Goal: Task Accomplishment & Management: Use online tool/utility

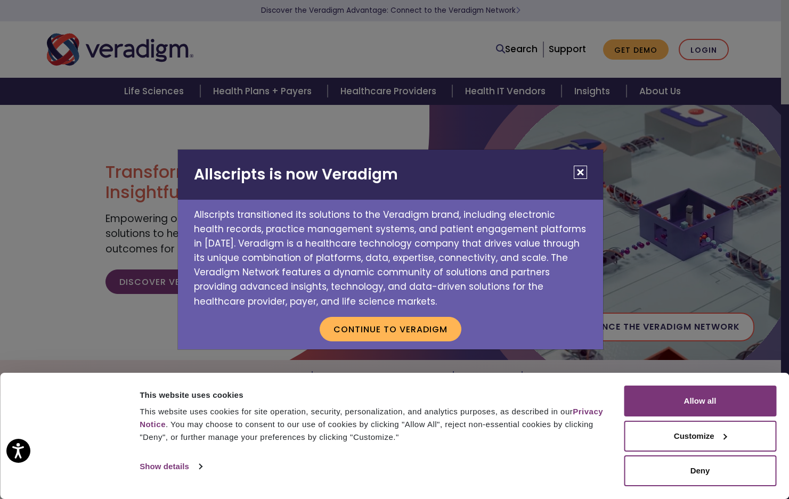
click at [577, 175] on button "Close" at bounding box center [580, 172] width 13 height 13
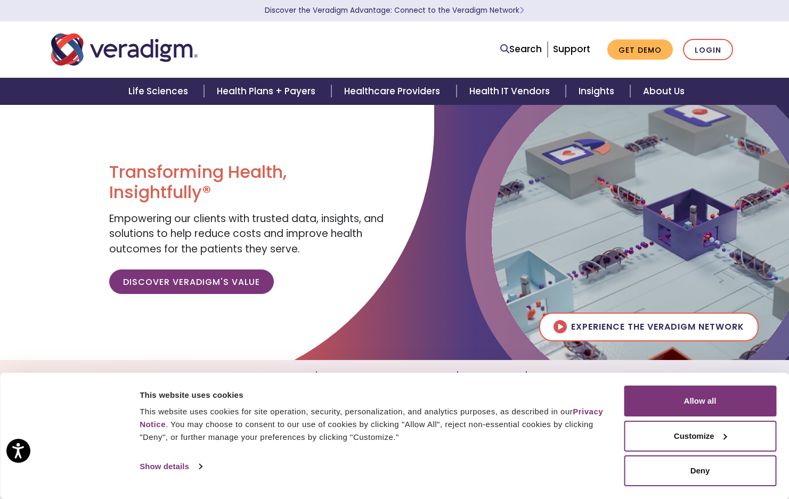
click at [581, 171] on img at bounding box center [649, 237] width 314 height 314
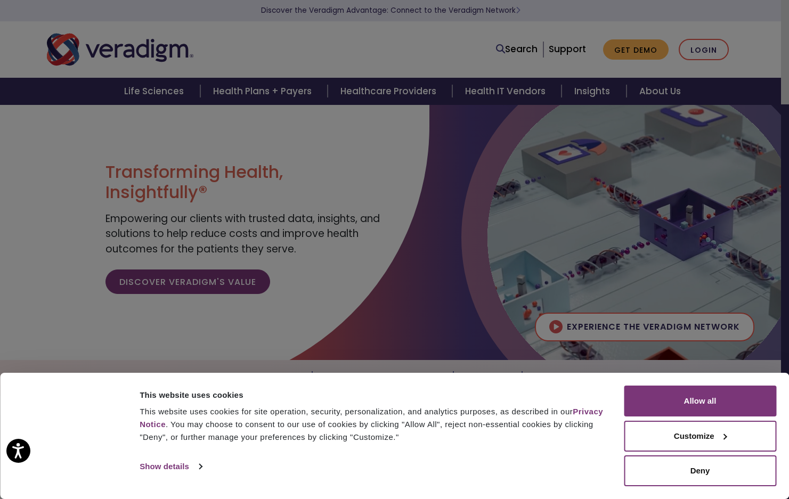
drag, startPoint x: 581, startPoint y: 171, endPoint x: 399, endPoint y: 330, distance: 241.1
click at [399, 330] on div at bounding box center [394, 249] width 789 height 499
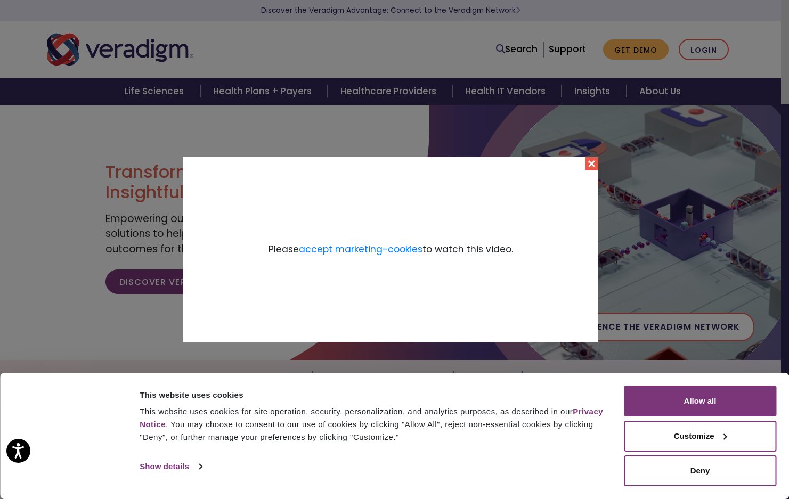
click at [594, 161] on button "Close" at bounding box center [591, 163] width 13 height 13
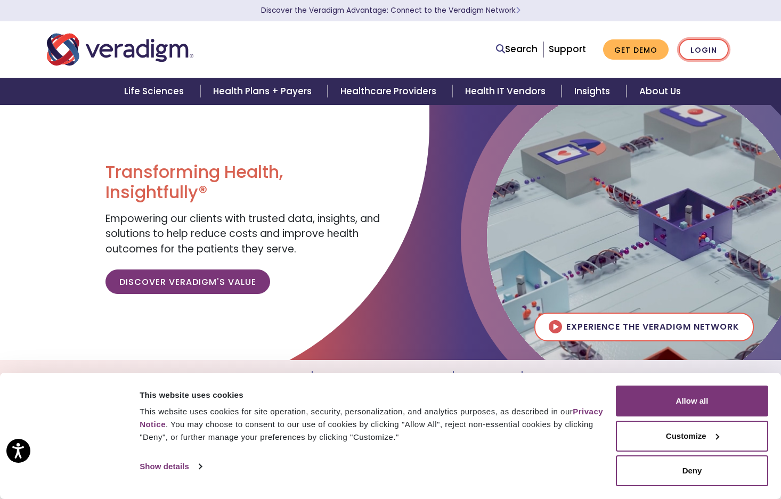
click at [706, 49] on link "Login" at bounding box center [704, 50] width 50 height 22
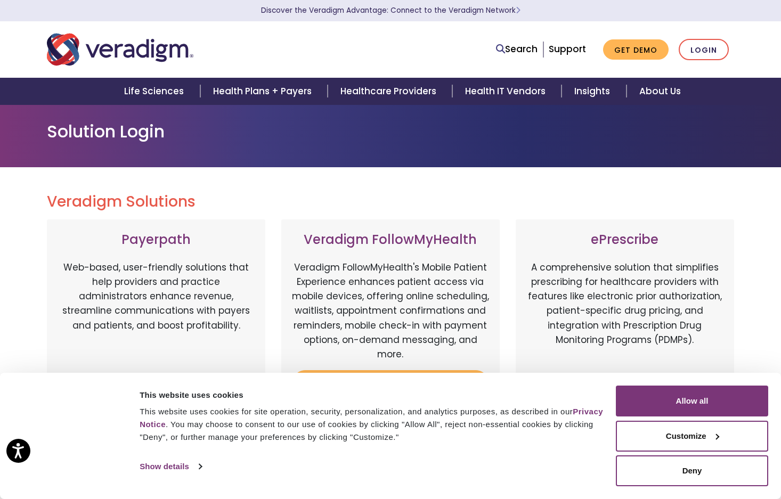
click at [698, 264] on p "A comprehensive solution that simplifies prescribing for healthcare providers w…" at bounding box center [624, 316] width 197 height 112
click at [695, 395] on button "Allow all" at bounding box center [692, 401] width 152 height 31
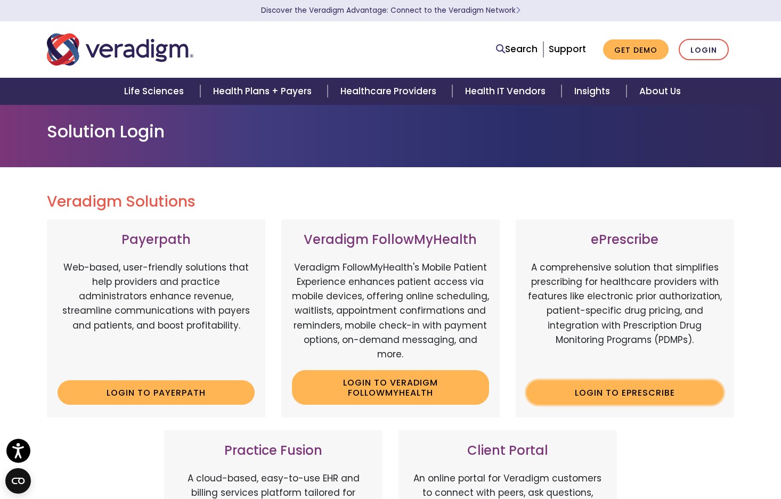
click at [659, 394] on link "Login to ePrescribe" at bounding box center [624, 392] width 197 height 24
